Goal: Obtain resource: Obtain resource

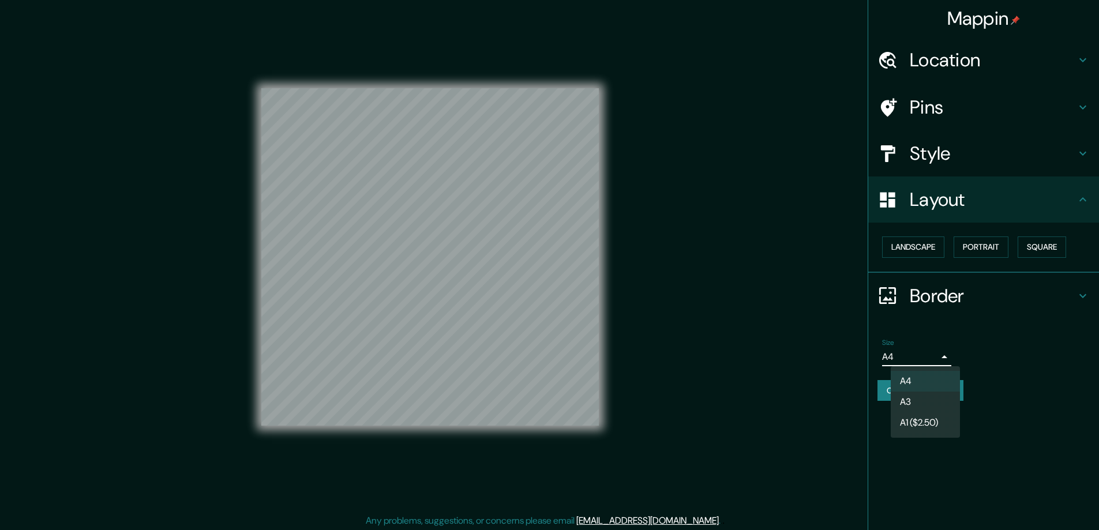
click at [904, 404] on li "A3" at bounding box center [925, 402] width 69 height 21
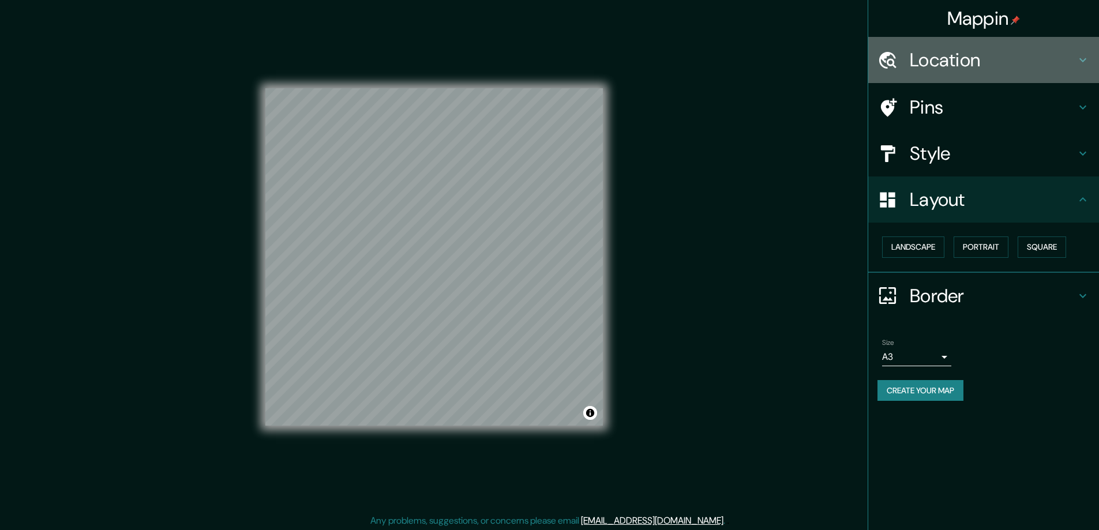
click at [930, 58] on h4 "Location" at bounding box center [993, 59] width 166 height 23
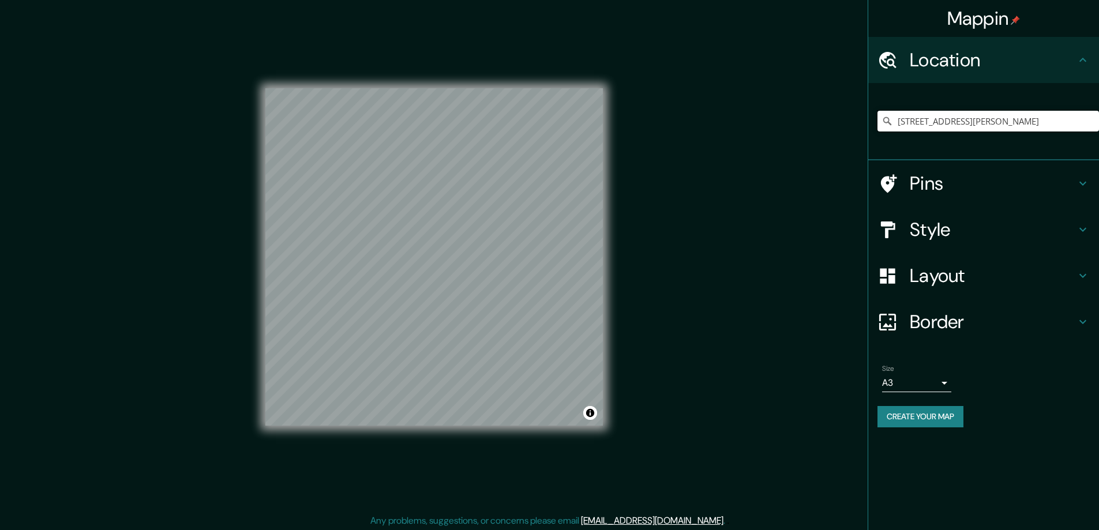
click at [916, 118] on input "[STREET_ADDRESS][PERSON_NAME]" at bounding box center [988, 121] width 222 height 21
click at [916, 118] on input "3795 Florence Street, Сан-Диего, Калифорния 92113, США" at bounding box center [988, 121] width 222 height 21
paste input "885 N 250 W Angola, IN 46703"
click at [959, 121] on input "885 N 250 W Angola, IN 46703" at bounding box center [988, 121] width 222 height 21
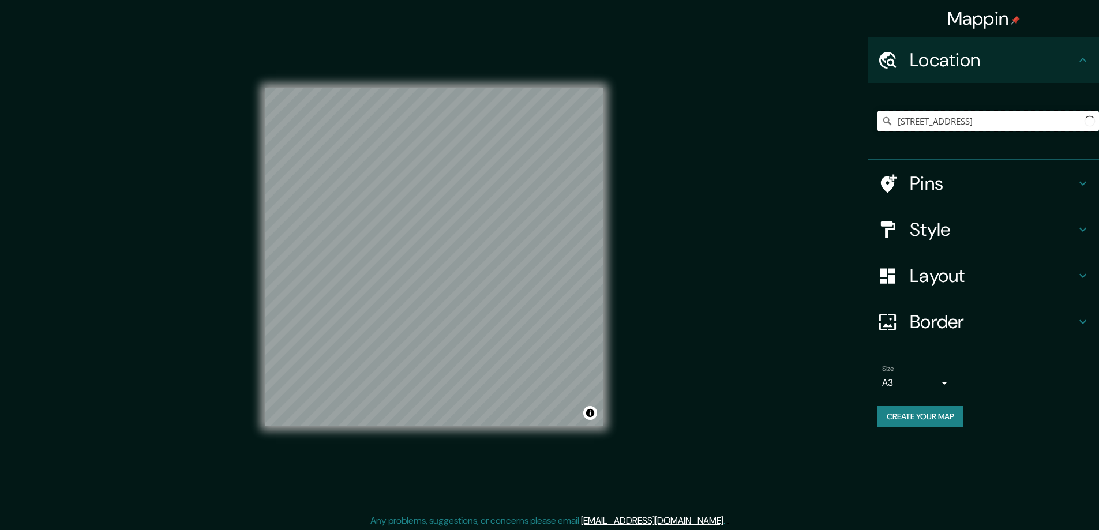
click at [959, 121] on input "885 N 250 W Angola, IN 46703" at bounding box center [988, 121] width 222 height 21
click at [972, 121] on input "885 N 250 W Angola, IN 46703" at bounding box center [988, 121] width 222 height 21
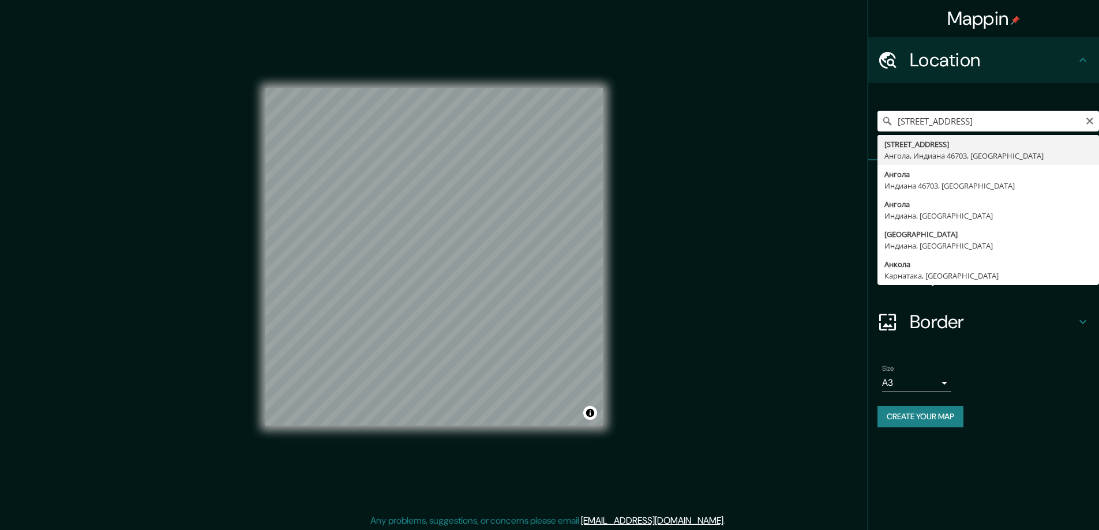
type input "885 North 250 West, Ангола, Индиана 46703, США"
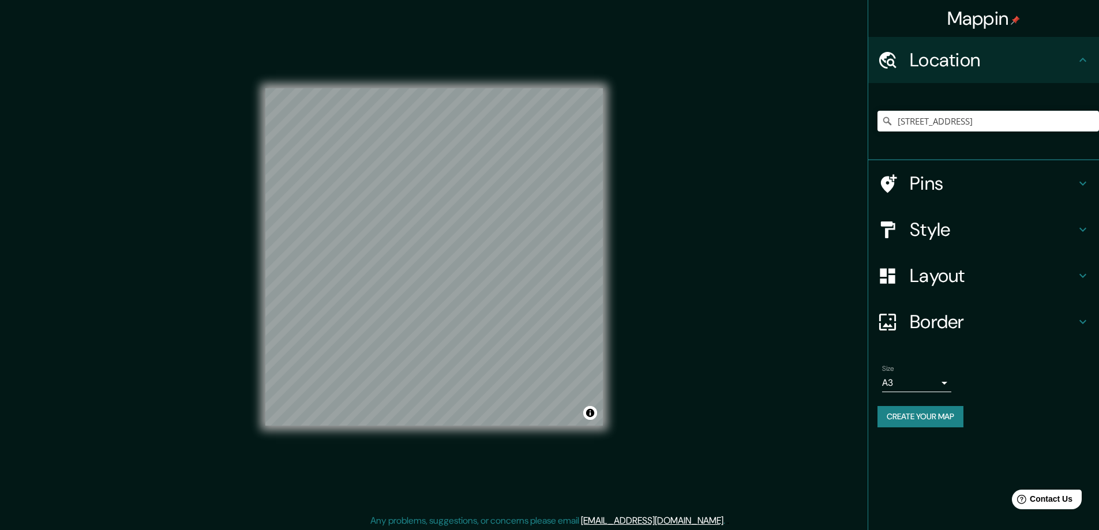
click at [901, 411] on button "Create your map" at bounding box center [920, 416] width 86 height 21
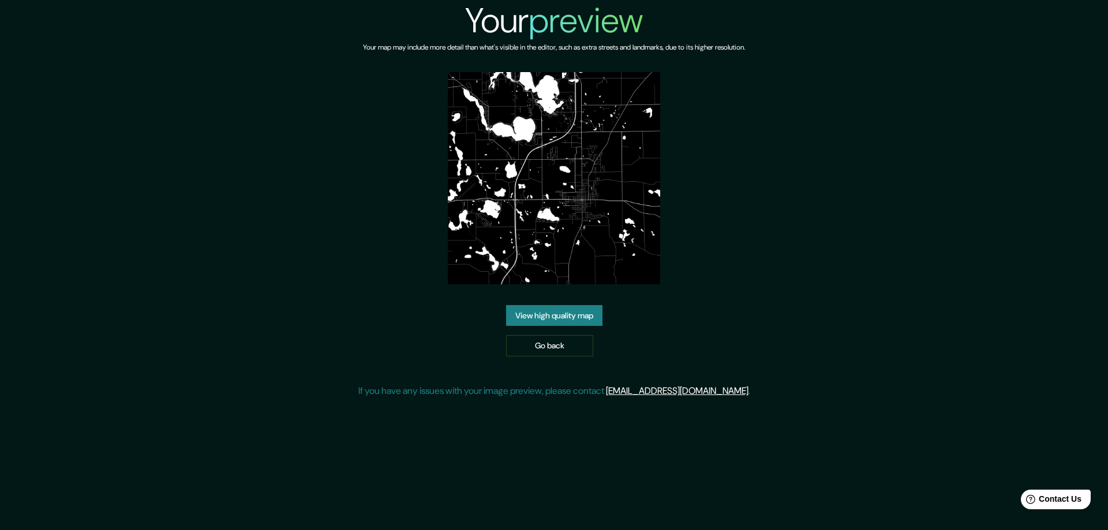
click at [521, 311] on link "View high quality map" at bounding box center [554, 315] width 96 height 21
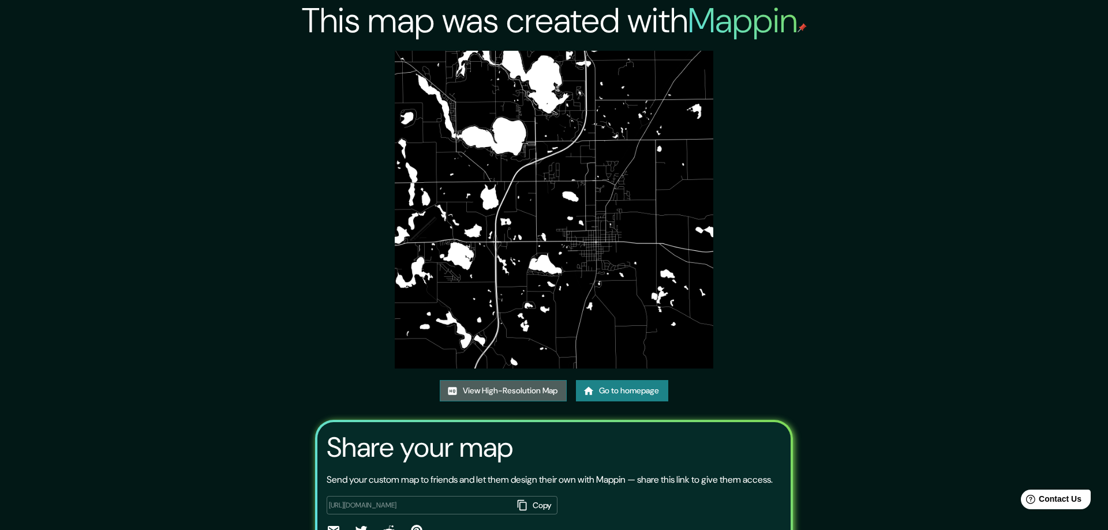
click at [496, 388] on link "View High-Resolution Map" at bounding box center [503, 390] width 127 height 21
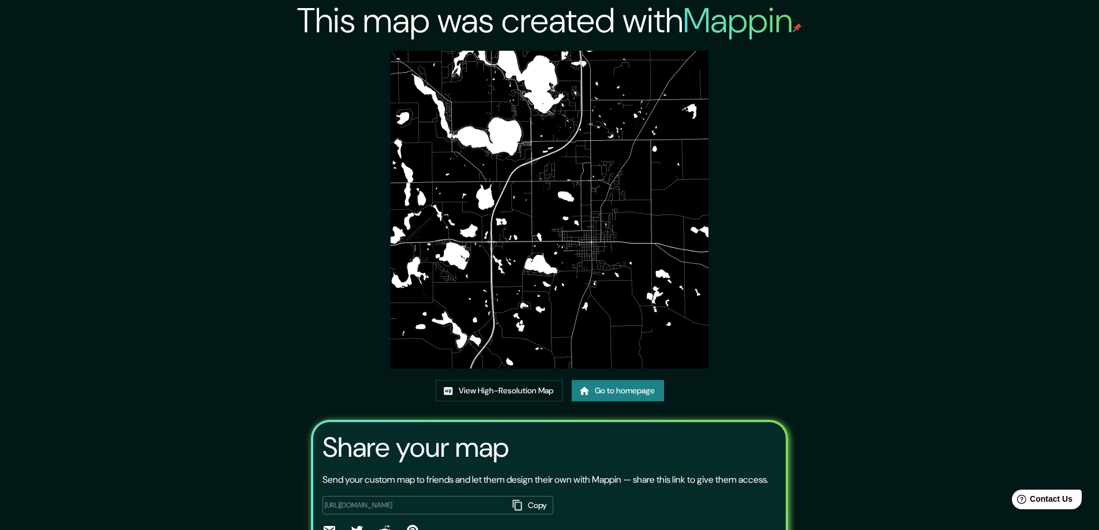
click at [190, 268] on div "This map was created with Mappin View High-Resolution Map Go to homepage Share …" at bounding box center [549, 296] width 1099 height 592
click at [592, 385] on link "Go to homepage" at bounding box center [618, 390] width 92 height 21
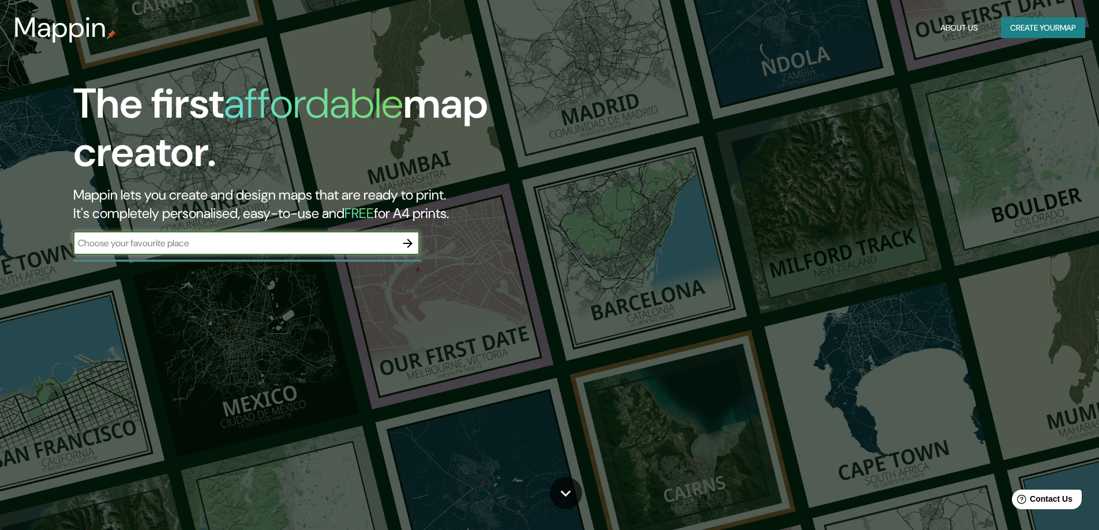
click at [408, 240] on icon "button" at bounding box center [407, 243] width 9 height 9
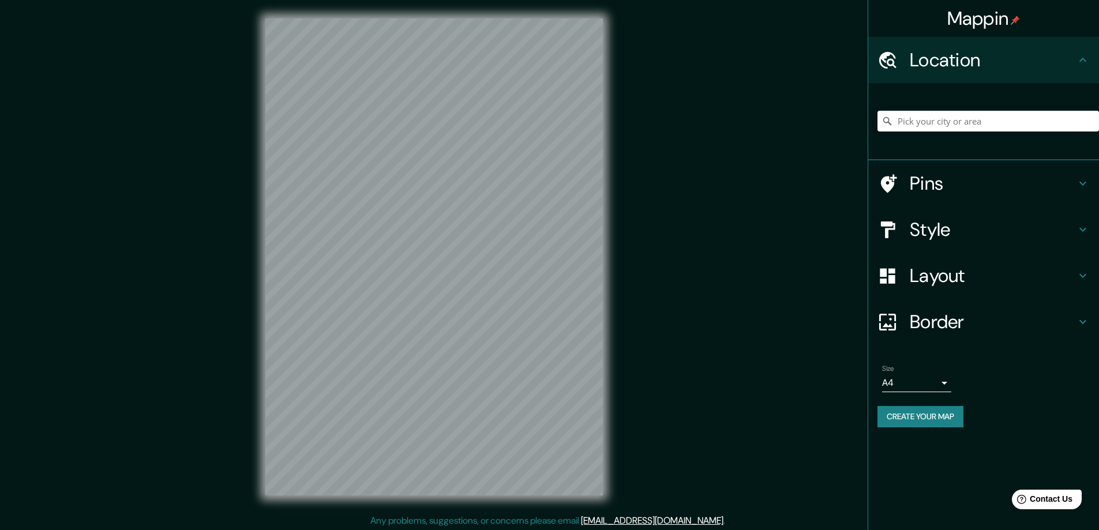
click at [925, 233] on h4 "Style" at bounding box center [993, 229] width 166 height 23
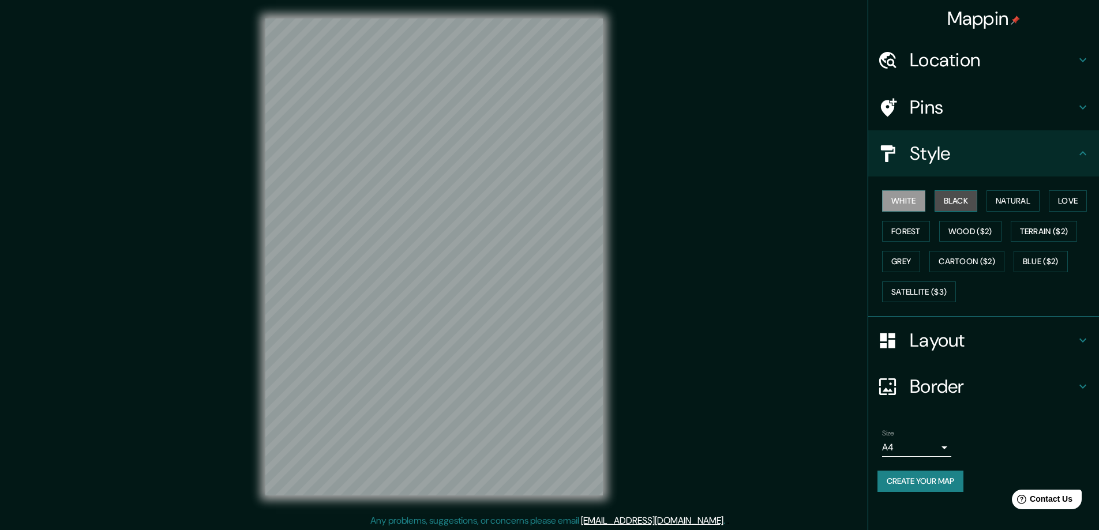
click at [956, 204] on button "Black" at bounding box center [955, 200] width 43 height 21
click at [930, 331] on h4 "Layout" at bounding box center [993, 340] width 166 height 23
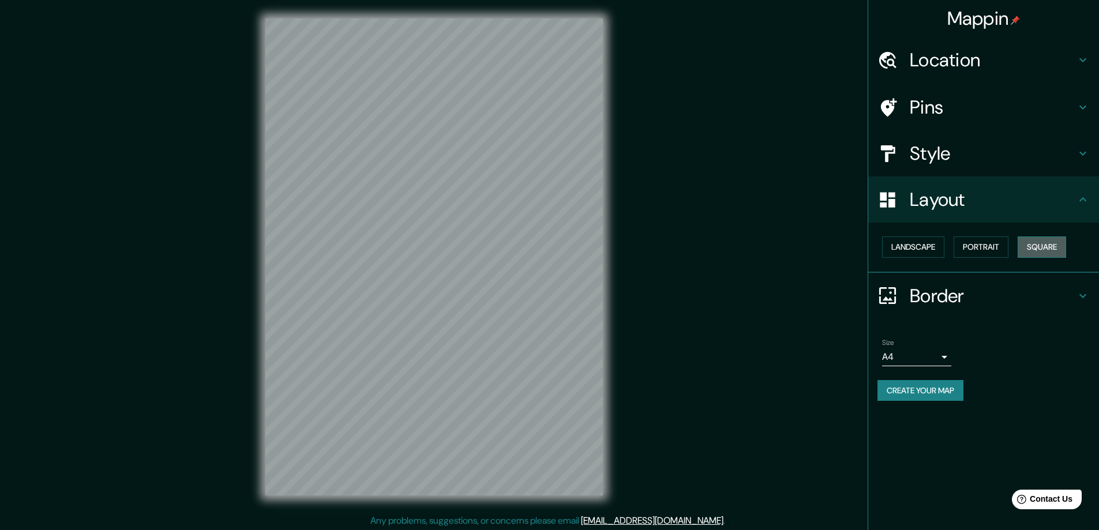
click at [1050, 248] on button "Square" at bounding box center [1042, 247] width 48 height 21
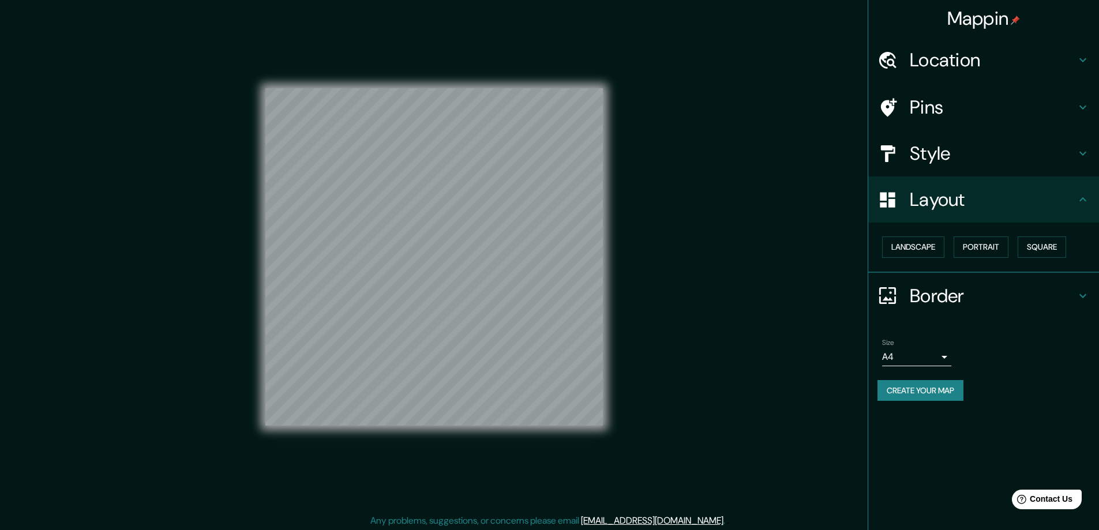
click at [945, 356] on body "Mappin Location Pins Style Layout Landscape Portrait Square Border Choose a bor…" at bounding box center [549, 265] width 1099 height 530
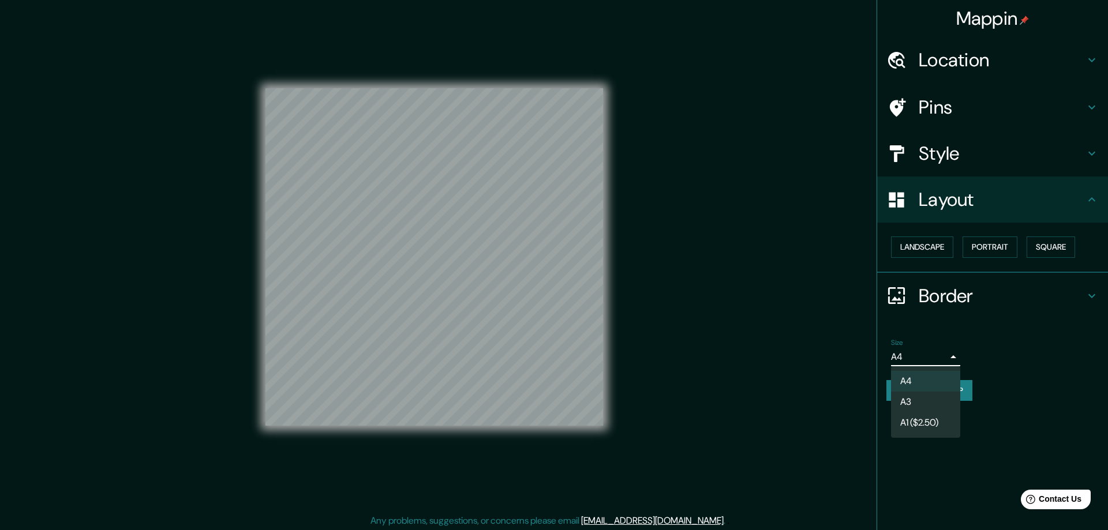
click at [907, 400] on li "A3" at bounding box center [925, 402] width 69 height 21
type input "a4"
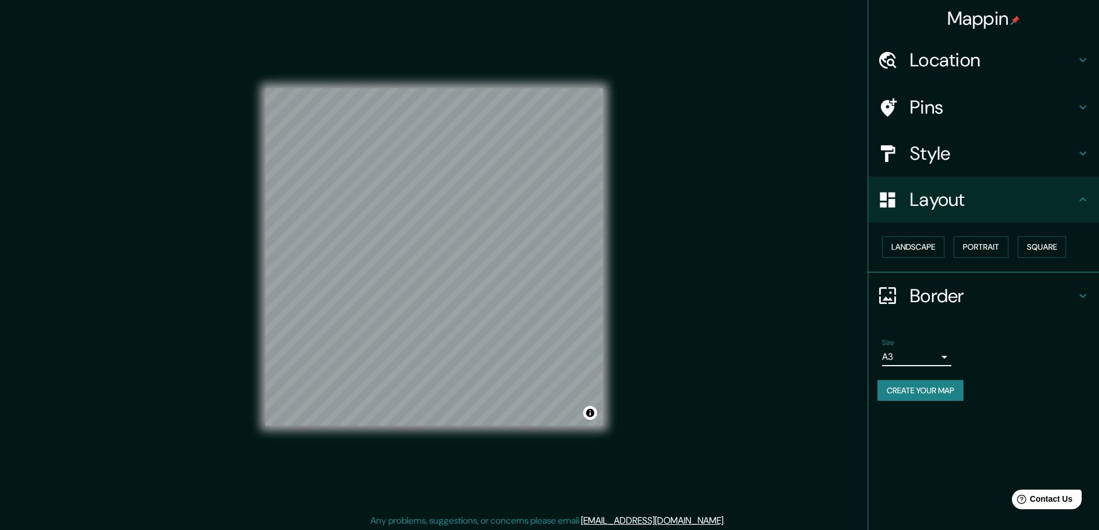
click at [930, 52] on h4 "Location" at bounding box center [993, 59] width 166 height 23
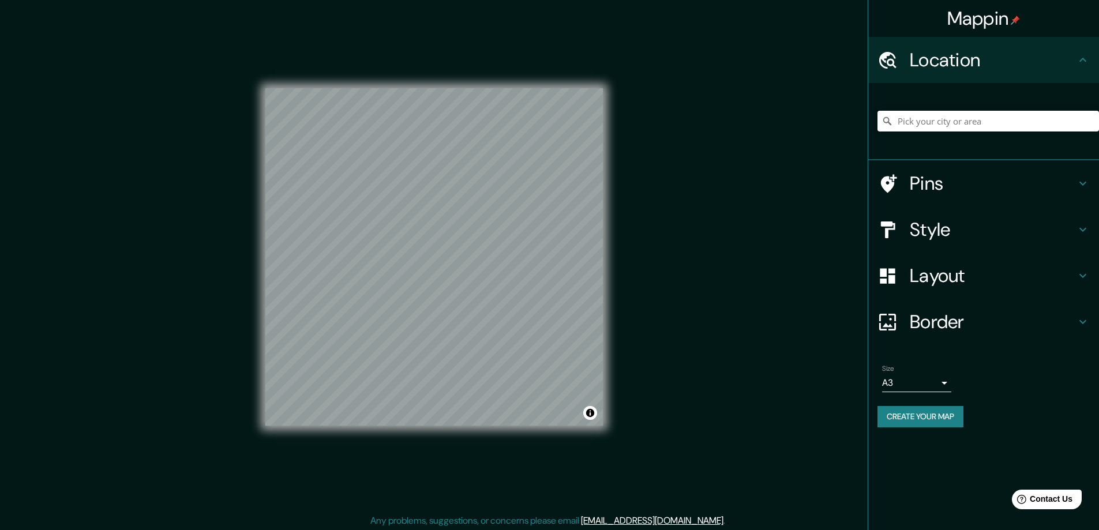
paste input "1933 Maideb Ln Springfield Ohio 45504"
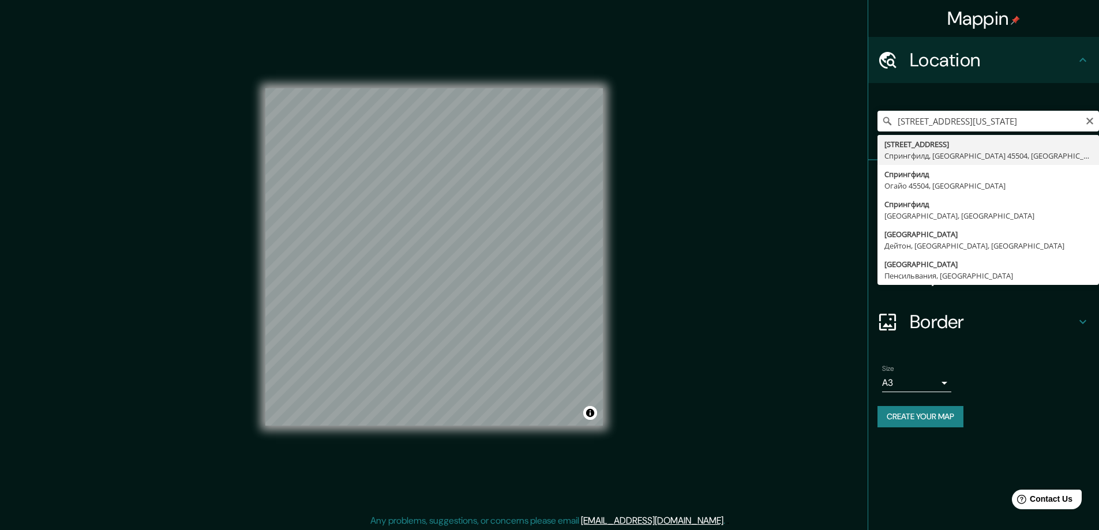
type input "1933 Maiden Lane, Спрингфилд, Огайо 45504, США"
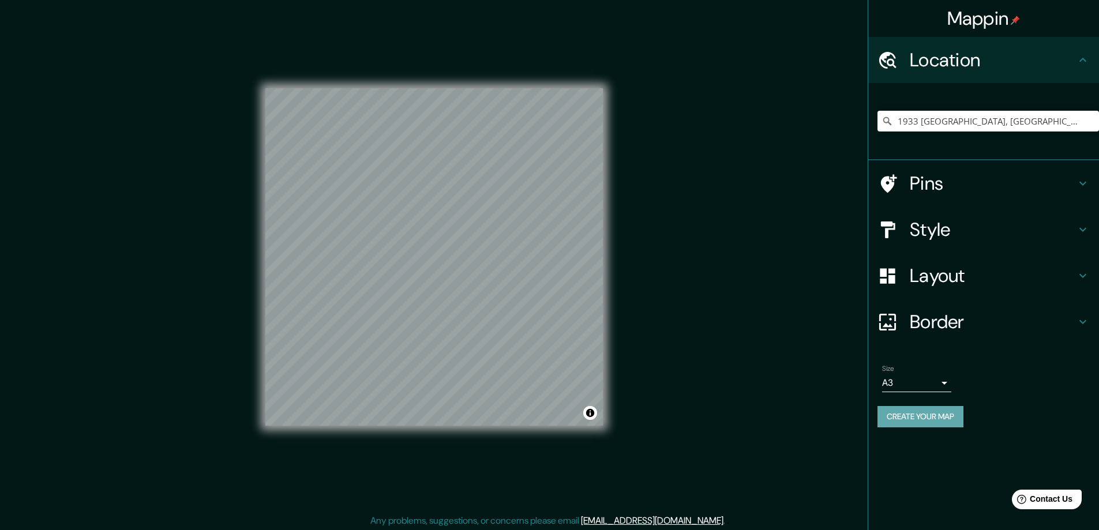
click at [903, 412] on button "Create your map" at bounding box center [920, 416] width 86 height 21
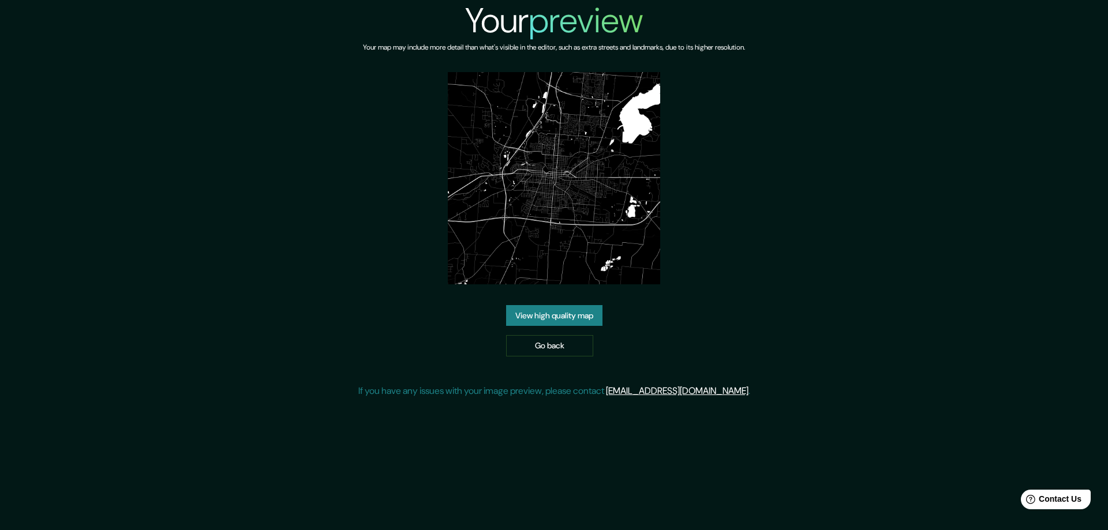
click at [535, 311] on link "View high quality map" at bounding box center [554, 315] width 96 height 21
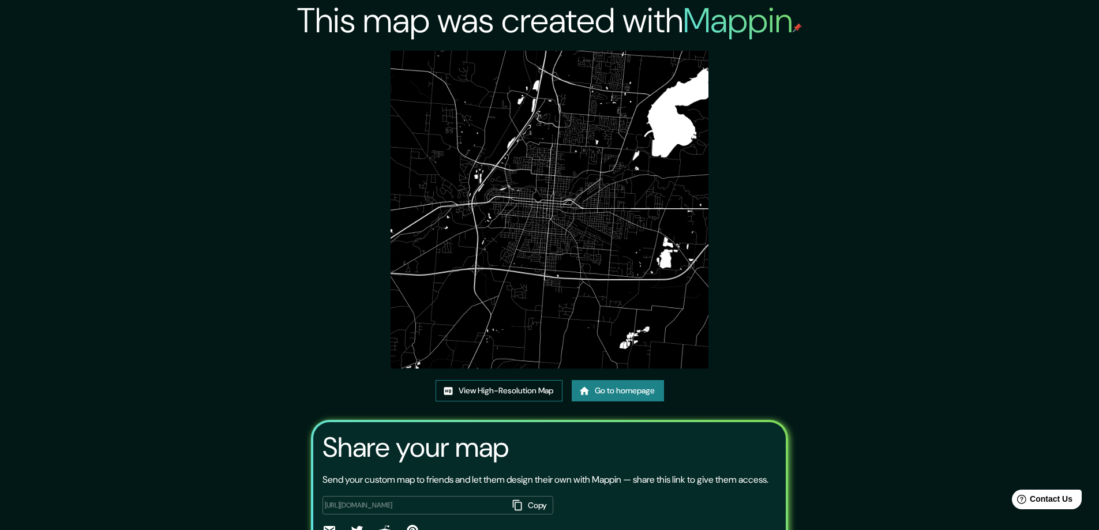
click at [476, 385] on link "View High-Resolution Map" at bounding box center [499, 390] width 127 height 21
click at [601, 393] on link "Go to homepage" at bounding box center [618, 390] width 92 height 21
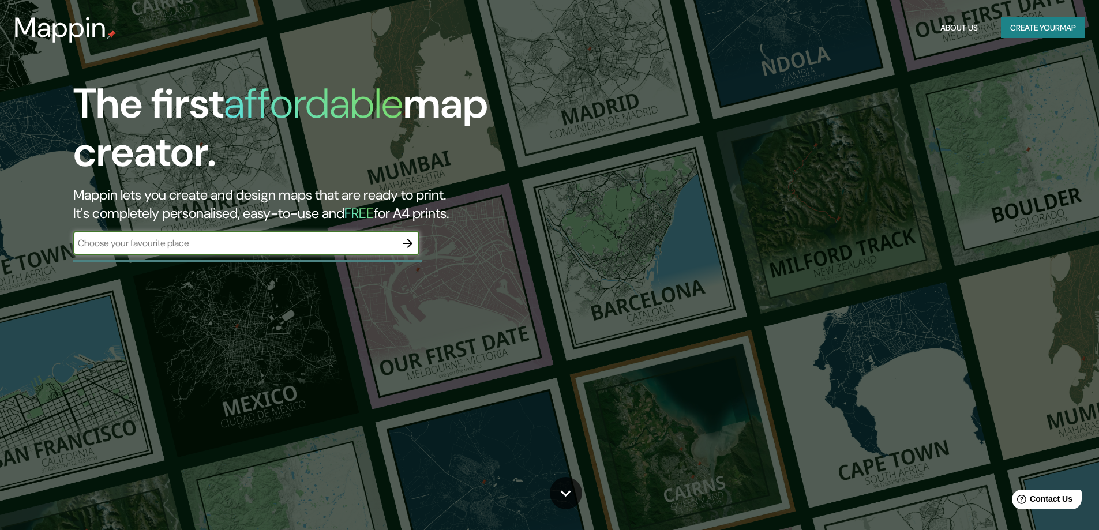
click at [623, 391] on div "The first affordable map creator. Mappin lets you create and design maps that a…" at bounding box center [549, 265] width 1099 height 530
click at [407, 243] on icon "button" at bounding box center [407, 243] width 9 height 9
